Goal: Information Seeking & Learning: Get advice/opinions

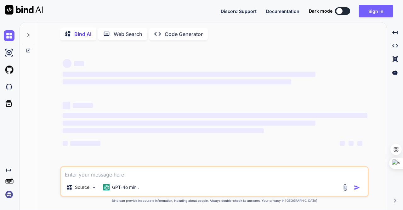
type textarea "x"
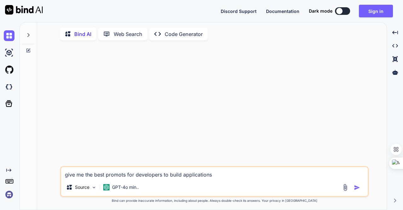
click at [173, 177] on textarea "give me the best promots for developers to build applications" at bounding box center [214, 172] width 307 height 11
click at [236, 177] on textarea "give me the best promots for developers to build applications" at bounding box center [214, 172] width 307 height 11
type textarea "give me the best promots for developers to build applications"
click at [356, 190] on img "button" at bounding box center [357, 187] width 6 height 6
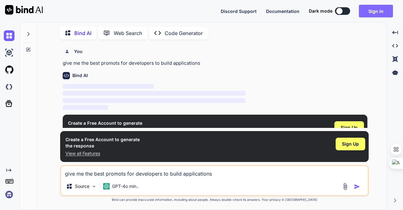
click at [378, 10] on button "Sign in" at bounding box center [376, 11] width 34 height 13
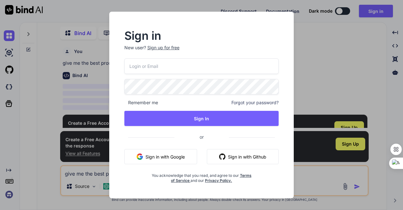
click at [172, 158] on button "Sign in with Google" at bounding box center [160, 156] width 73 height 15
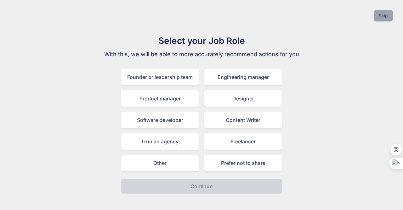
click at [376, 15] on button "Skip" at bounding box center [383, 15] width 19 height 11
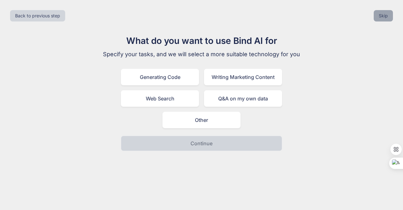
click at [389, 13] on button "Skip" at bounding box center [383, 15] width 19 height 11
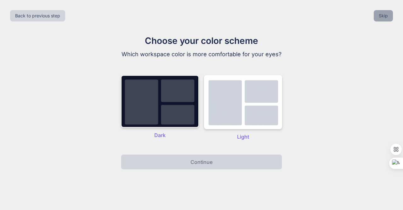
click at [387, 15] on button "Skip" at bounding box center [383, 15] width 19 height 11
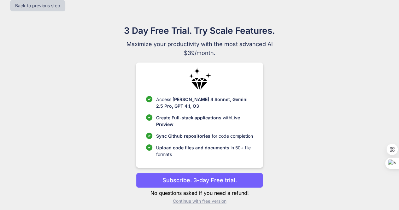
scroll to position [14, 0]
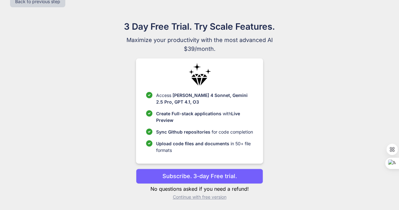
click at [207, 196] on p "Continue with free version" at bounding box center [199, 196] width 127 height 6
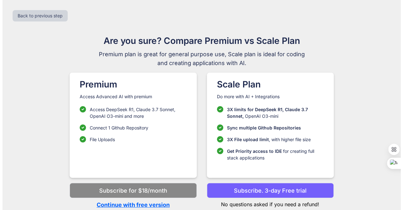
scroll to position [0, 0]
click at [135, 205] on p "Continue with free version" at bounding box center [133, 204] width 127 height 9
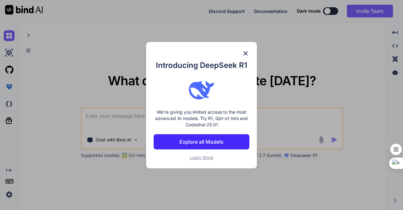
click at [245, 54] on img at bounding box center [246, 53] width 8 height 8
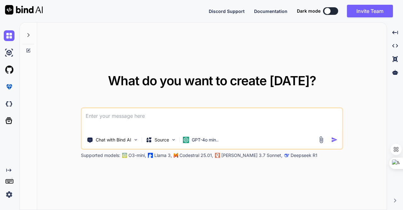
click at [167, 117] on textarea at bounding box center [212, 119] width 261 height 23
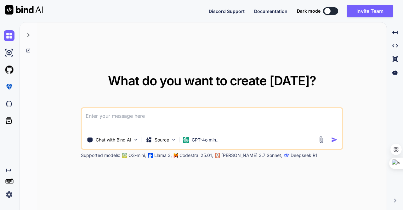
click at [167, 117] on textarea at bounding box center [212, 119] width 261 height 23
click at [332, 8] on button at bounding box center [330, 11] width 15 height 8
click at [331, 13] on button at bounding box center [330, 11] width 15 height 8
click at [203, 119] on textarea at bounding box center [212, 119] width 261 height 23
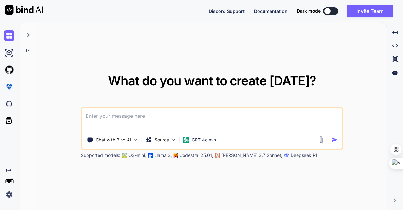
click at [203, 119] on textarea at bounding box center [212, 119] width 261 height 23
type textarea "Best promots for Web developers"
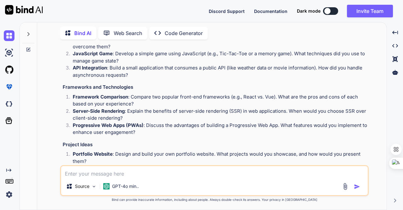
scroll to position [94, 0]
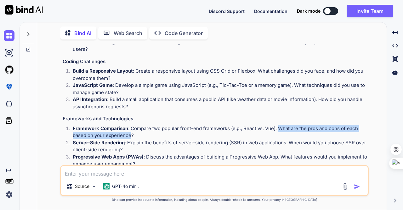
drag, startPoint x: 280, startPoint y: 127, endPoint x: 132, endPoint y: 135, distance: 148.0
click at [132, 135] on li "Framework Comparison : Compare two popular front-end frameworks (e.g., React vs…" at bounding box center [218, 132] width 300 height 14
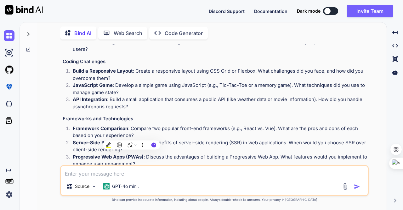
click at [241, 140] on li "Server-Side Rendering : Explain the benefits of server-side rendering (SSR) in …" at bounding box center [218, 146] width 300 height 14
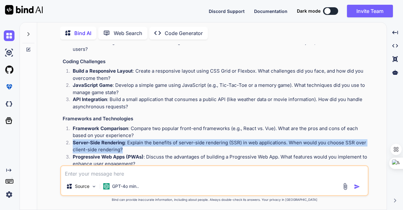
click at [241, 140] on li "Server-Side Rendering : Explain the benefits of server-side rendering (SSR) in …" at bounding box center [218, 146] width 300 height 14
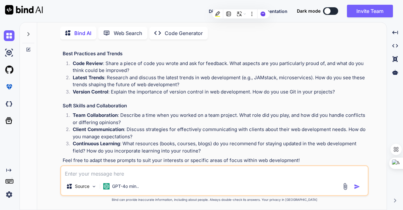
scroll to position [283, 0]
